Goal: Register for event/course

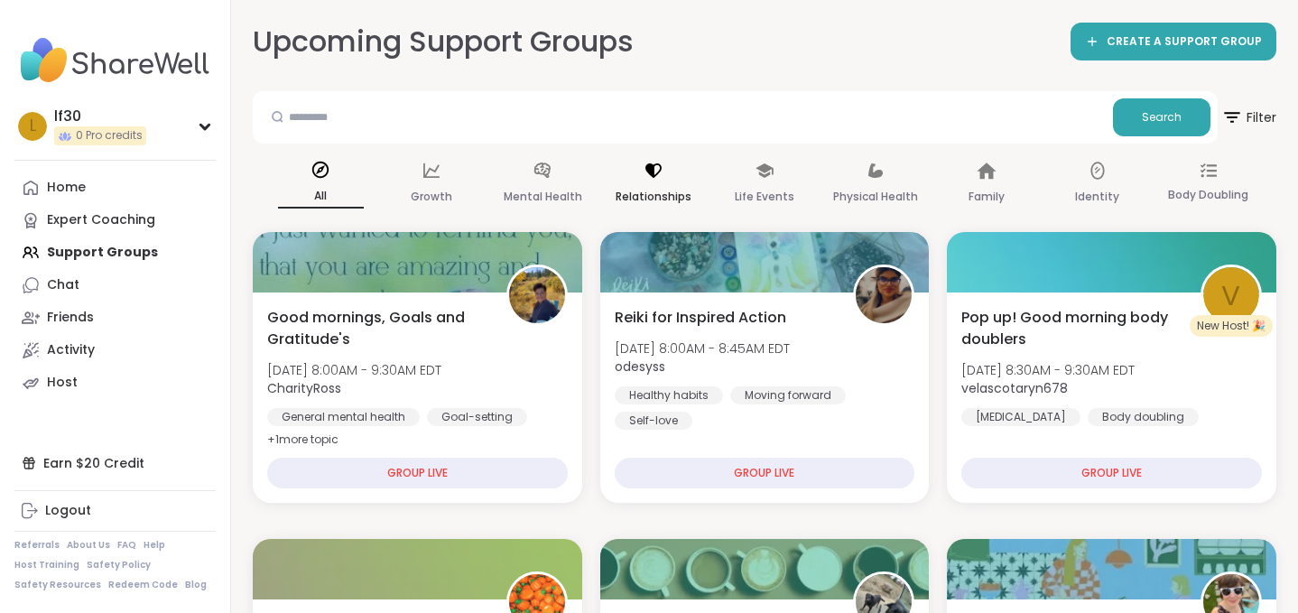
click at [664, 179] on div "Relationships" at bounding box center [654, 184] width 86 height 67
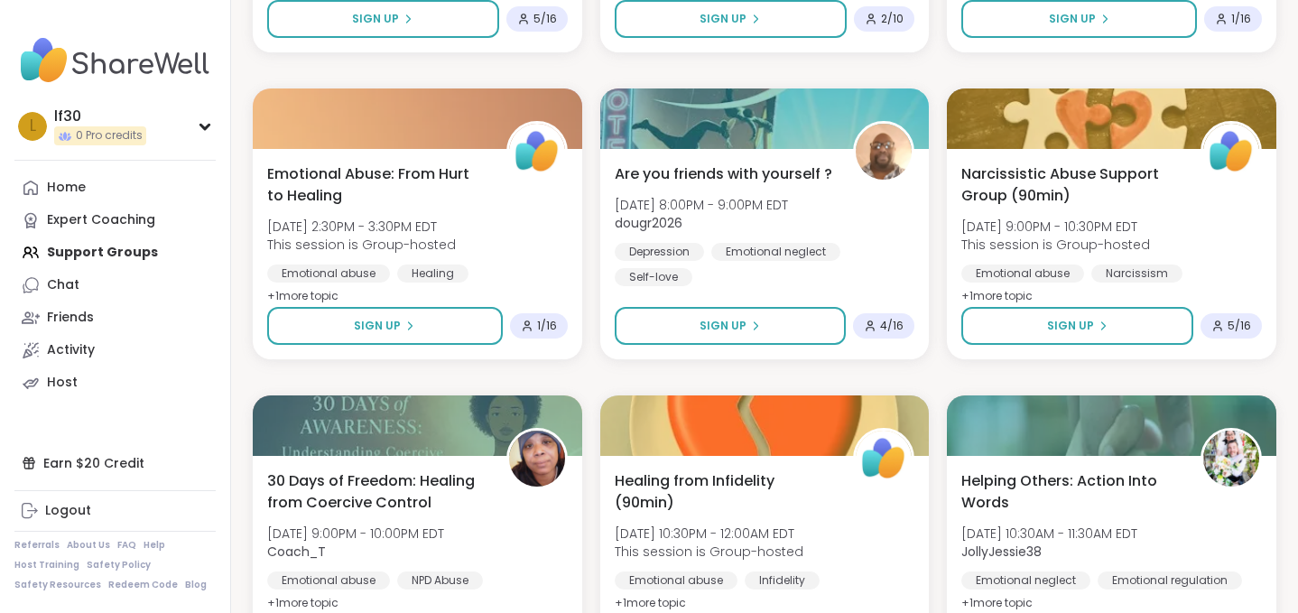
scroll to position [1711, 0]
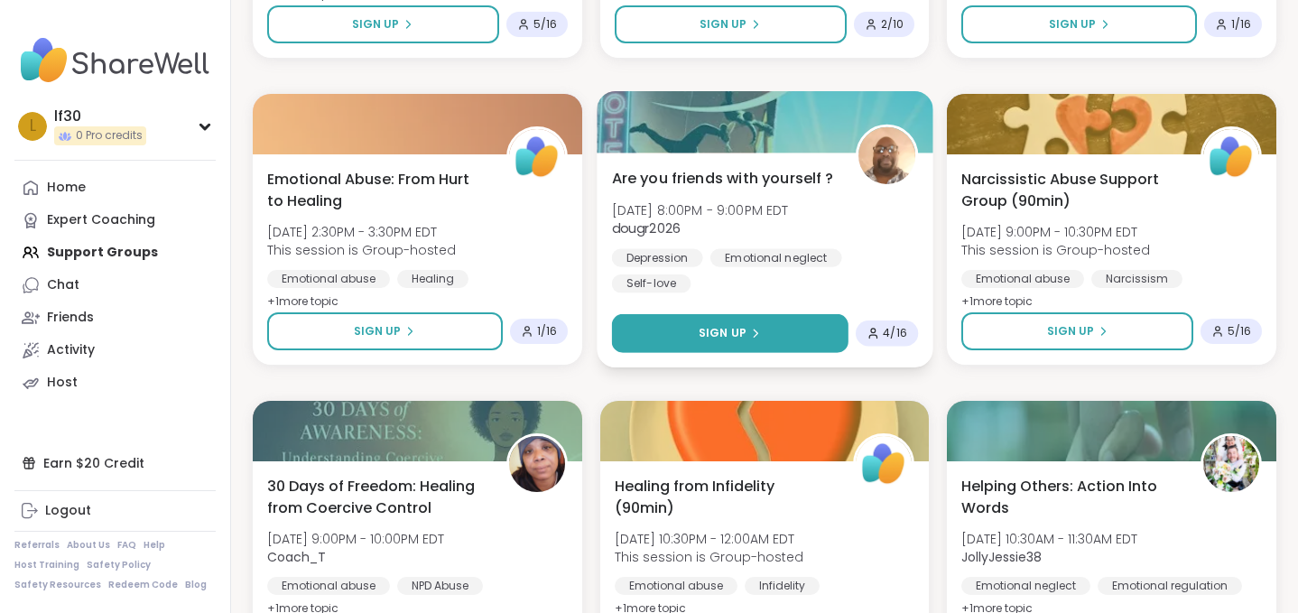
click at [746, 327] on div "Sign Up" at bounding box center [730, 333] width 62 height 16
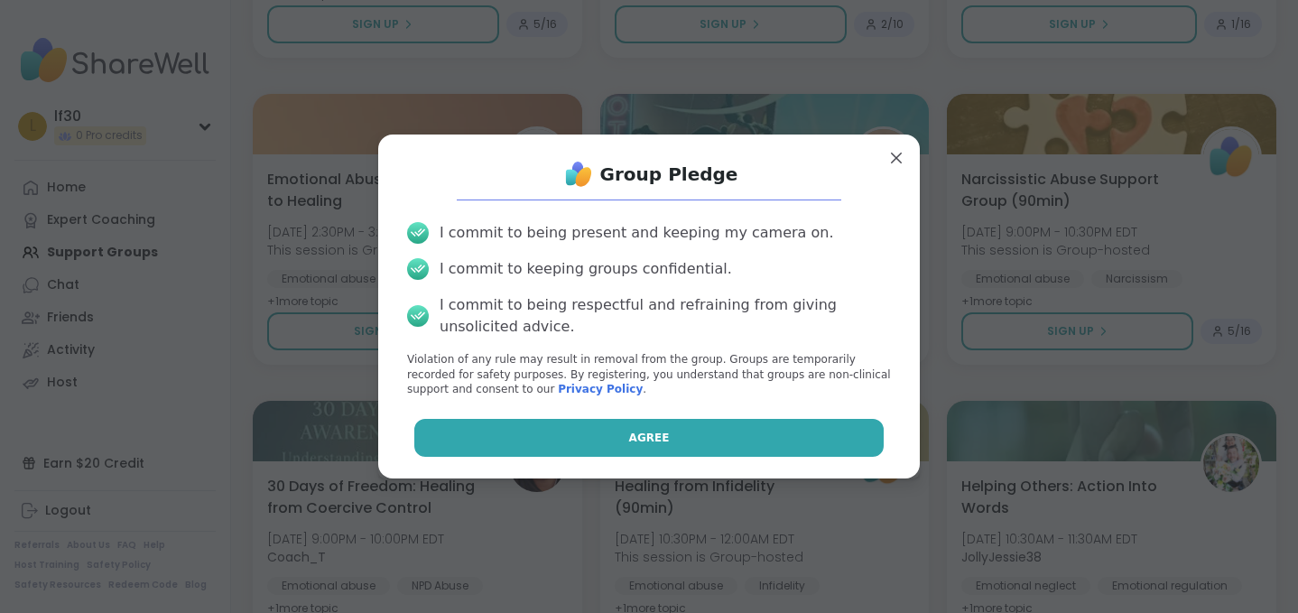
click at [643, 429] on button "Agree" at bounding box center [649, 438] width 470 height 38
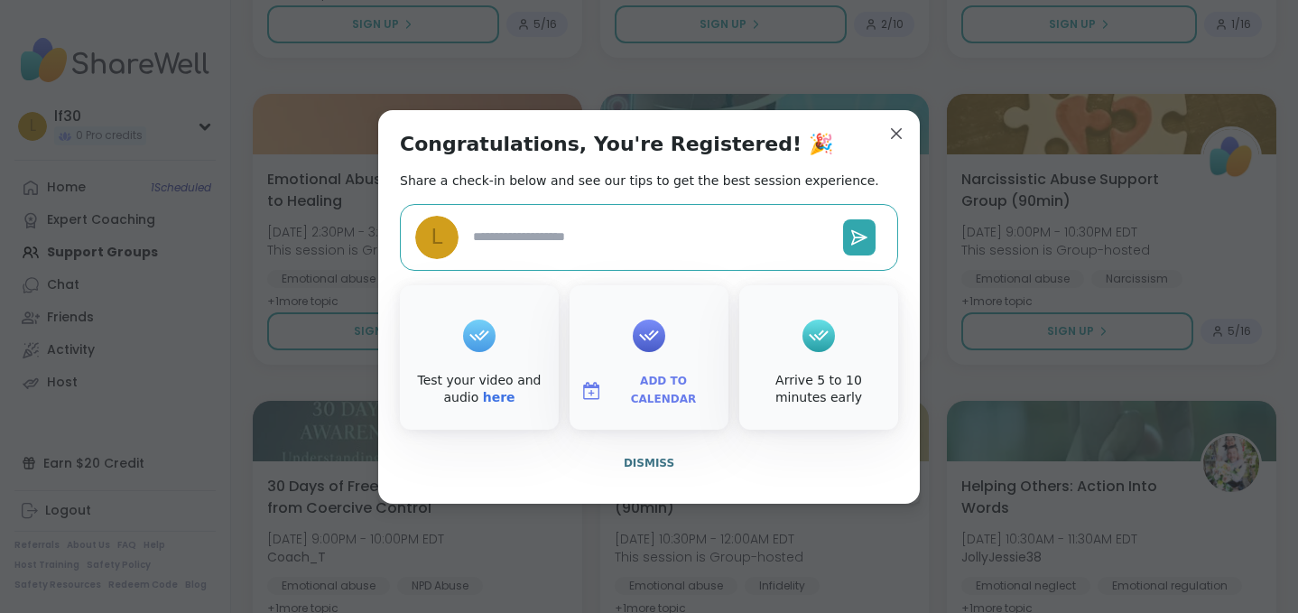
click at [665, 379] on button "Add to Calendar" at bounding box center [649, 391] width 152 height 38
click at [673, 227] on button "Google Calendar" at bounding box center [649, 227] width 137 height 40
type textarea "*"
